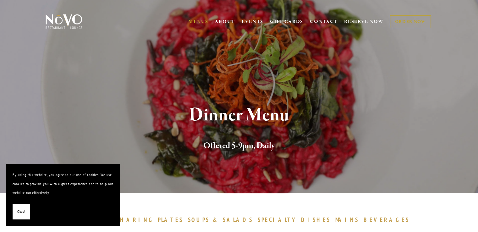
click at [19, 211] on span "Okay!" at bounding box center [21, 211] width 8 height 9
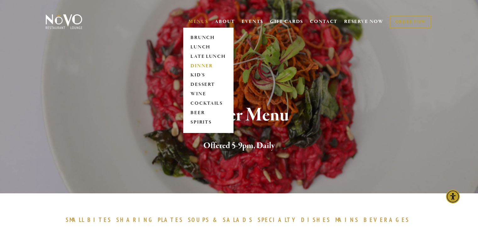
click at [198, 64] on link "DINNER" at bounding box center [208, 65] width 39 height 9
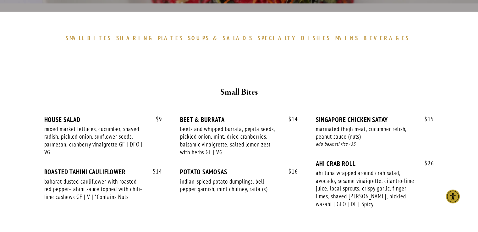
scroll to position [190, 0]
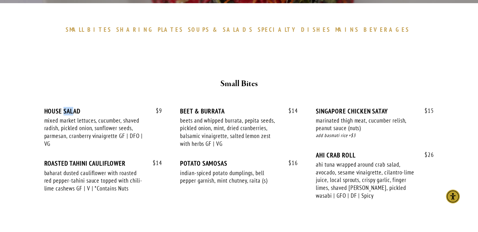
drag, startPoint x: 74, startPoint y: 104, endPoint x: 90, endPoint y: 108, distance: 16.4
click at [72, 105] on div "$ 9 HOUSE SALAD mixed market lettuces, cucumber, shaved radish, pickled onion, …" at bounding box center [239, 156] width 400 height 121
drag, startPoint x: 92, startPoint y: 108, endPoint x: 38, endPoint y: 112, distance: 54.5
copy div "HOUSE SALAD"
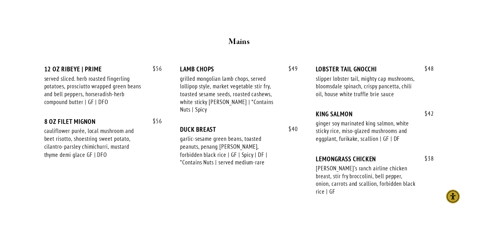
scroll to position [1042, 0]
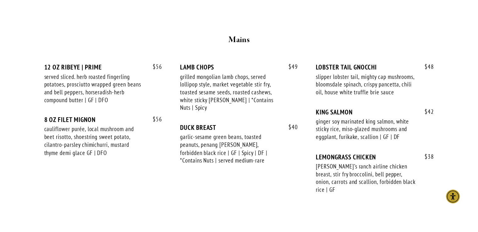
click at [217, 127] on div "DUCK BREAST" at bounding box center [239, 128] width 118 height 8
drag, startPoint x: 217, startPoint y: 127, endPoint x: 187, endPoint y: 122, distance: 31.2
click at [187, 122] on div "$ 56 12 OZ RIBEYE | PRIME served sliced. herb roasted fingerling potatoes, pros…" at bounding box center [239, 134] width 390 height 142
click at [233, 125] on div "DUCK BREAST" at bounding box center [239, 128] width 118 height 8
drag, startPoint x: 214, startPoint y: 125, endPoint x: 178, endPoint y: 125, distance: 35.2
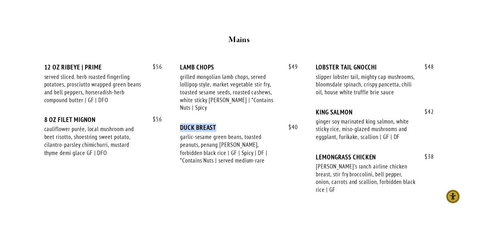
click at [178, 125] on div "$ 56 12 OZ RIBEYE | PRIME served sliced. herb roasted fingerling potatoes, pros…" at bounding box center [239, 134] width 390 height 142
copy div "DUCK BREAST"
